Goal: Transaction & Acquisition: Obtain resource

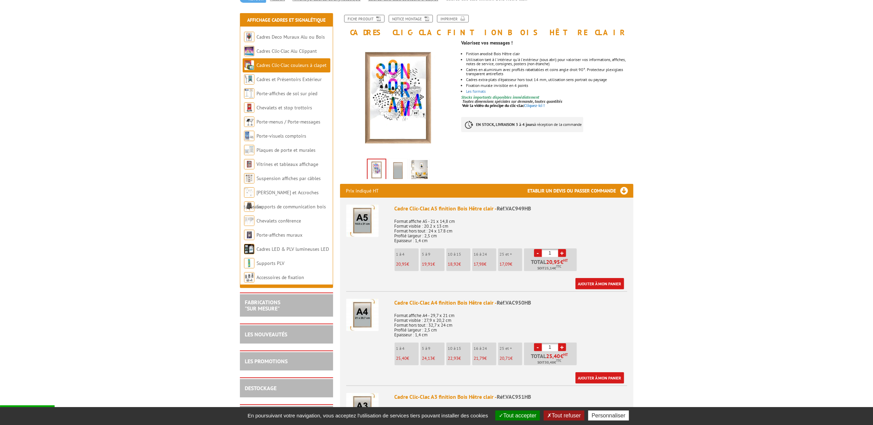
scroll to position [92, 0]
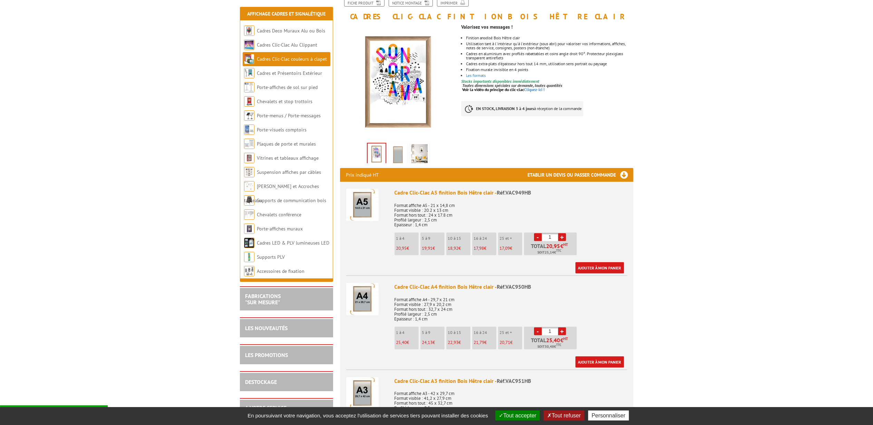
click at [564, 333] on link "+" at bounding box center [562, 332] width 8 height 8
type input "2"
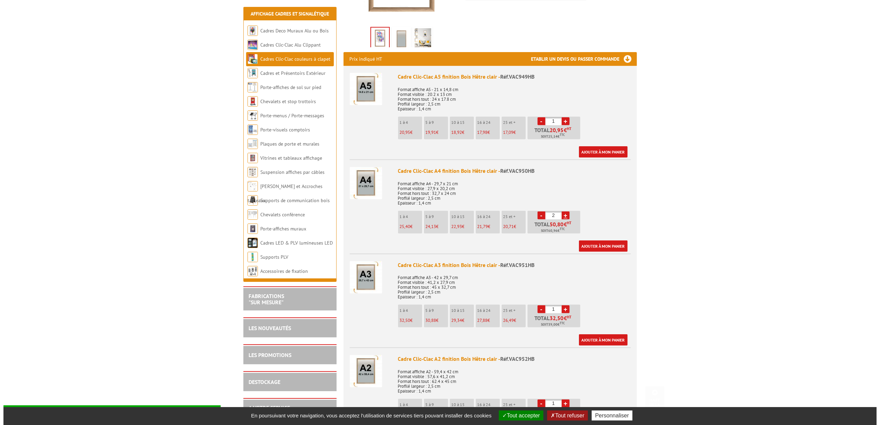
scroll to position [230, 0]
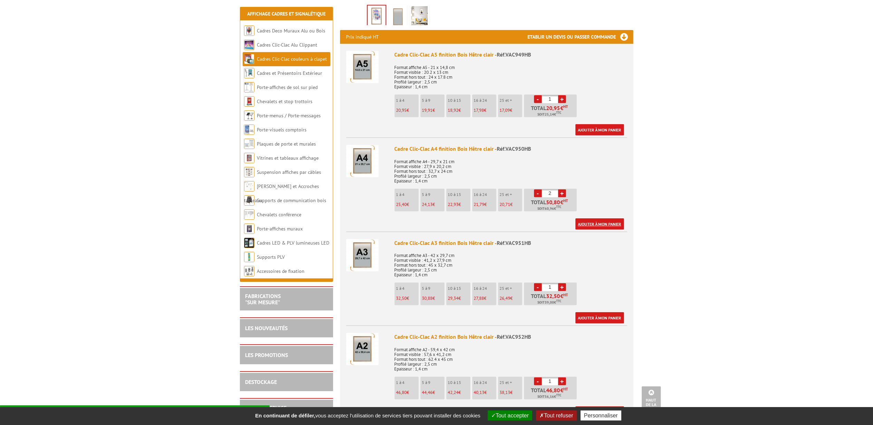
click at [599, 223] on link "Ajouter à mon panier" at bounding box center [600, 224] width 49 height 11
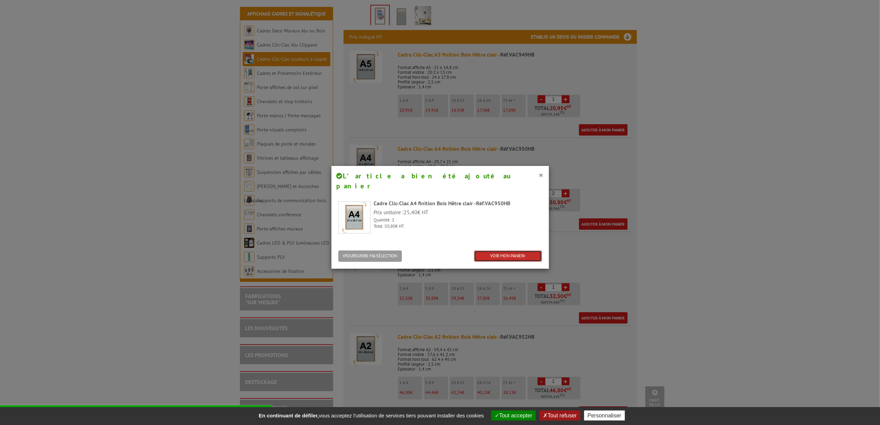
click at [520, 251] on link "VOIR MON PANIER" at bounding box center [508, 256] width 68 height 11
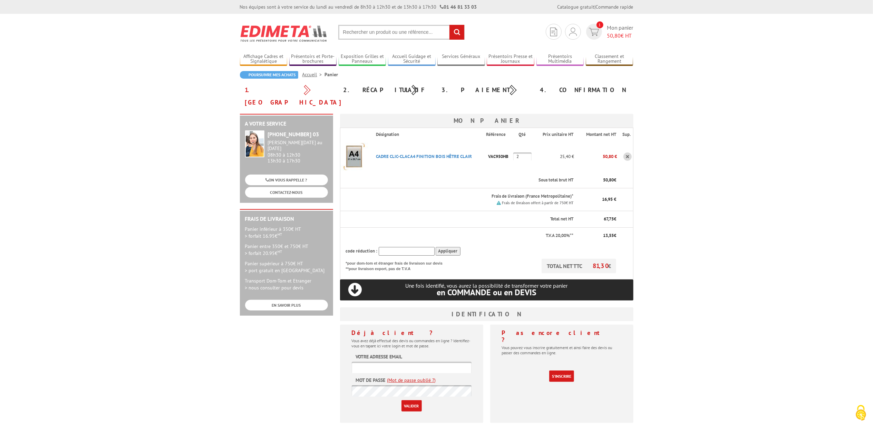
type input "[PERSON_NAME][EMAIL_ADDRESS][DOMAIN_NAME]"
click at [411, 401] on input "Valider" at bounding box center [412, 406] width 20 height 11
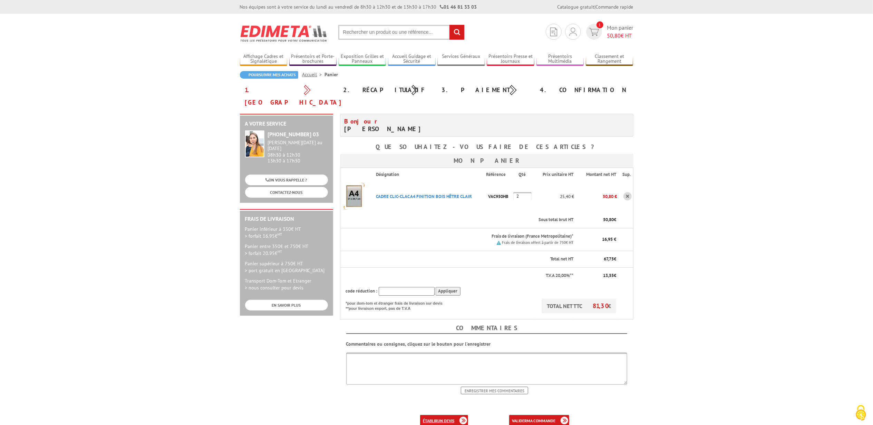
click at [436, 415] on link "établir un devis" at bounding box center [444, 420] width 48 height 11
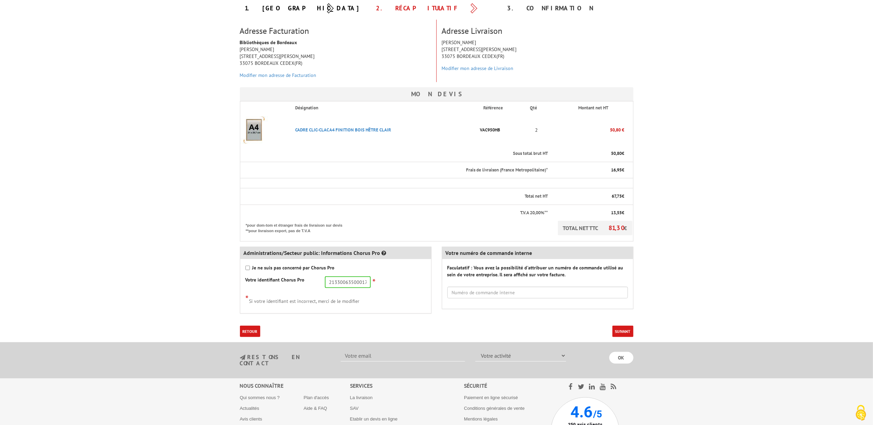
scroll to position [92, 0]
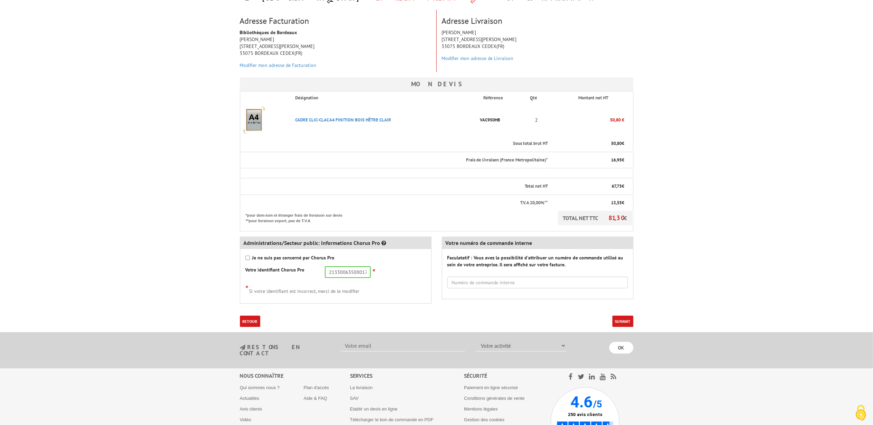
click at [622, 322] on button "Suivant" at bounding box center [623, 321] width 21 height 11
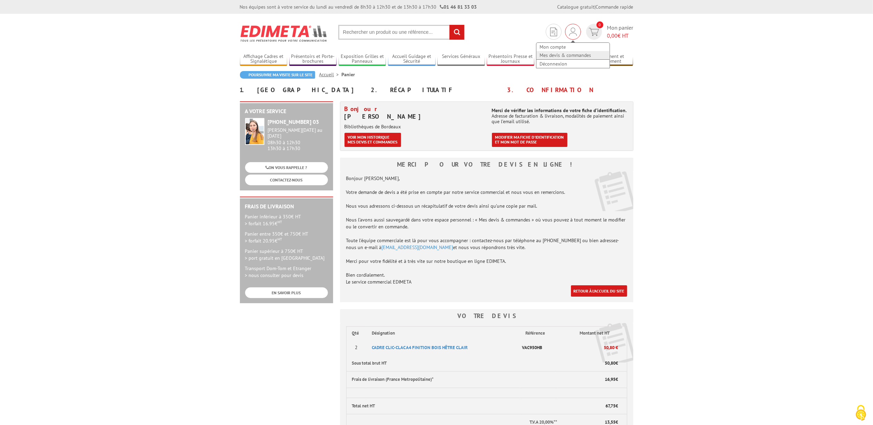
click at [578, 56] on link "Mes devis & commandes" at bounding box center [573, 55] width 73 height 8
